Goal: Answer question/provide support: Share knowledge or assist other users

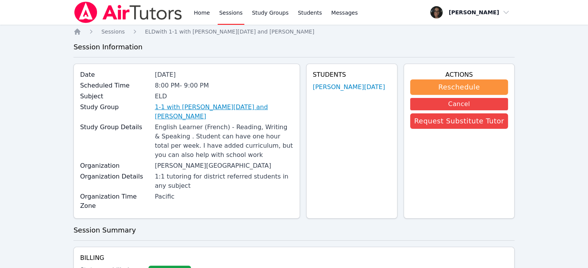
click at [240, 105] on link "1-1 with [PERSON_NAME][DATE] and [PERSON_NAME]" at bounding box center [224, 112] width 138 height 19
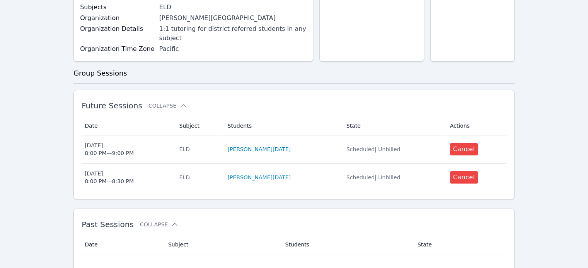
scroll to position [150, 0]
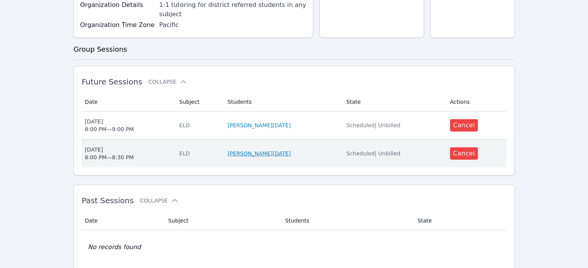
click at [267, 150] on link "[PERSON_NAME][DATE]" at bounding box center [259, 154] width 63 height 8
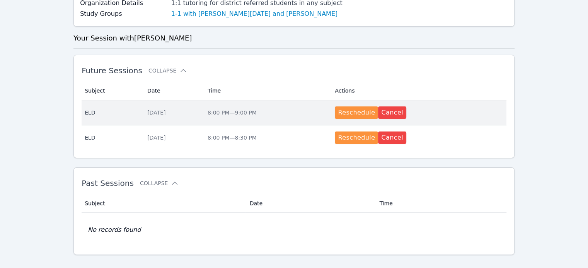
scroll to position [199, 0]
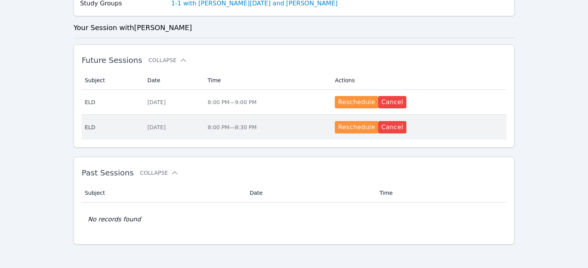
click at [247, 125] on span "8:00 PM — 8:30 PM" at bounding box center [231, 127] width 49 height 6
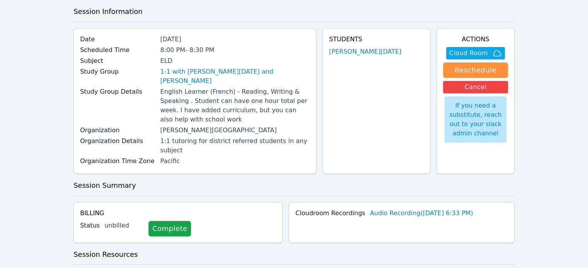
scroll to position [35, 0]
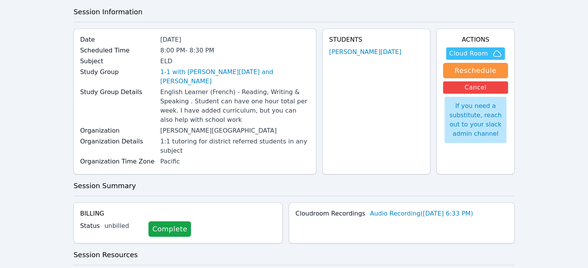
click at [478, 54] on span "Cloud Room" at bounding box center [468, 53] width 39 height 9
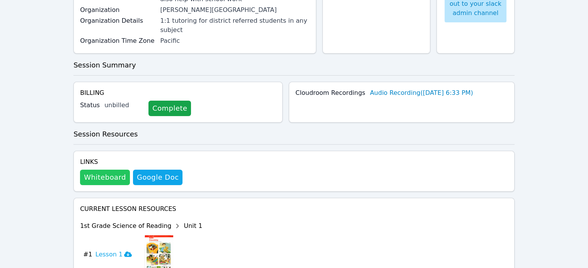
click at [115, 170] on button "Whiteboard" at bounding box center [105, 177] width 50 height 15
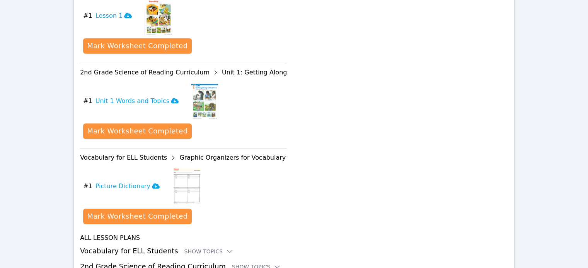
scroll to position [425, 0]
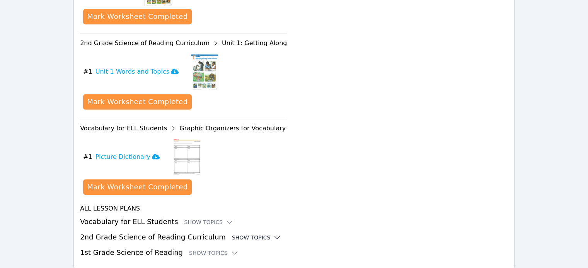
click at [232, 234] on div "Show Topics" at bounding box center [256, 238] width 49 height 8
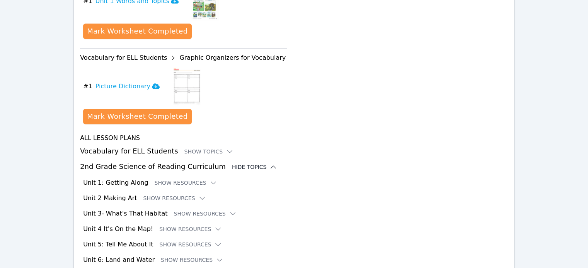
scroll to position [496, 0]
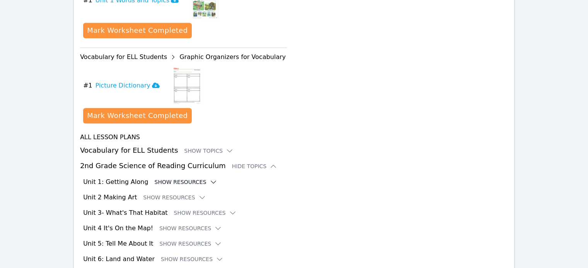
click at [174, 178] on button "Show Resources" at bounding box center [186, 182] width 63 height 8
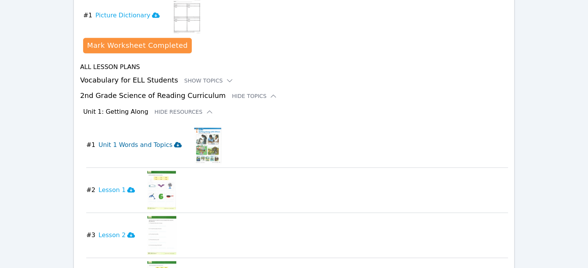
scroll to position [572, 0]
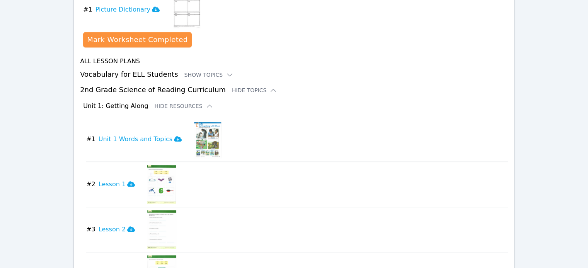
click at [158, 165] on img at bounding box center [161, 184] width 29 height 39
click at [110, 180] on h3 "Lesson 1" at bounding box center [117, 184] width 36 height 9
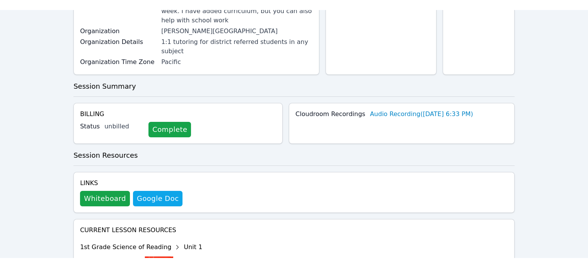
scroll to position [172, 0]
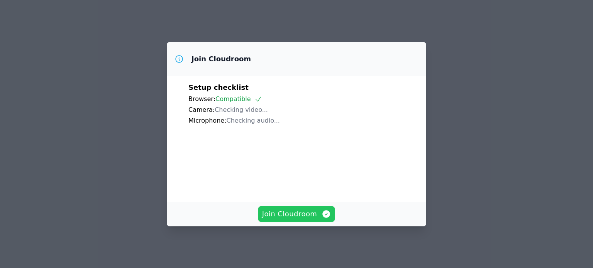
click at [266, 215] on span "Join Cloudroom" at bounding box center [296, 214] width 69 height 11
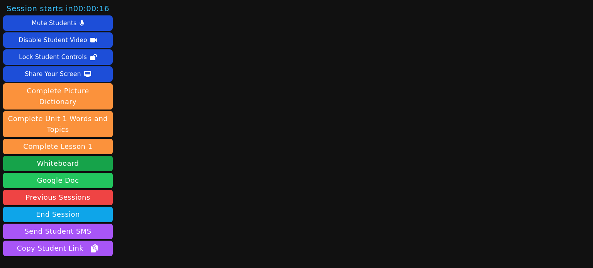
scroll to position [43, 0]
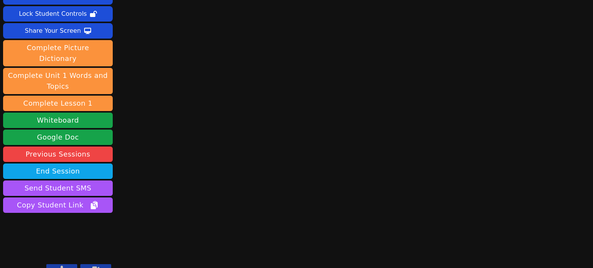
click at [70, 265] on button at bounding box center [61, 269] width 31 height 9
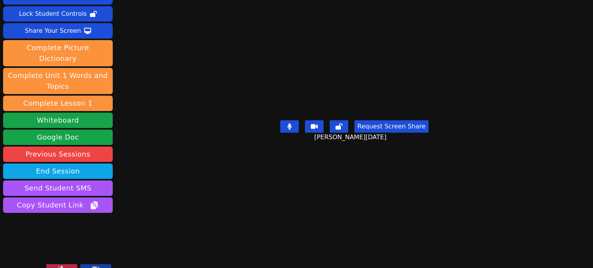
click at [69, 265] on button at bounding box center [61, 269] width 31 height 9
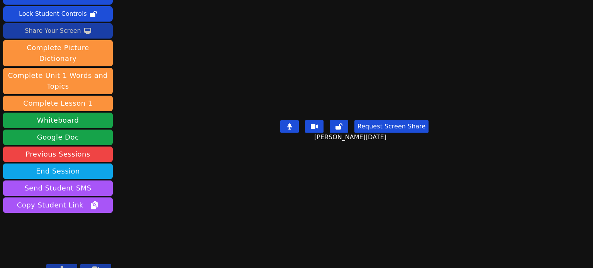
click at [50, 33] on div "Share Your Screen" at bounding box center [53, 31] width 56 height 12
click at [84, 32] on icon at bounding box center [87, 31] width 7 height 6
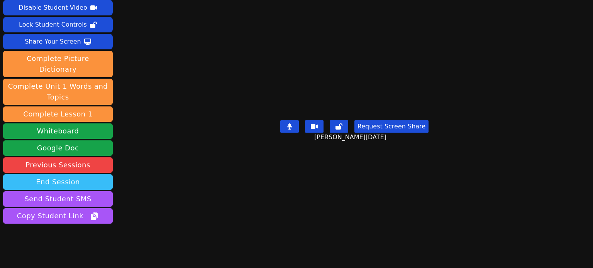
click at [80, 175] on button "End Session" at bounding box center [58, 182] width 110 height 15
